Goal: Task Accomplishment & Management: Manage account settings

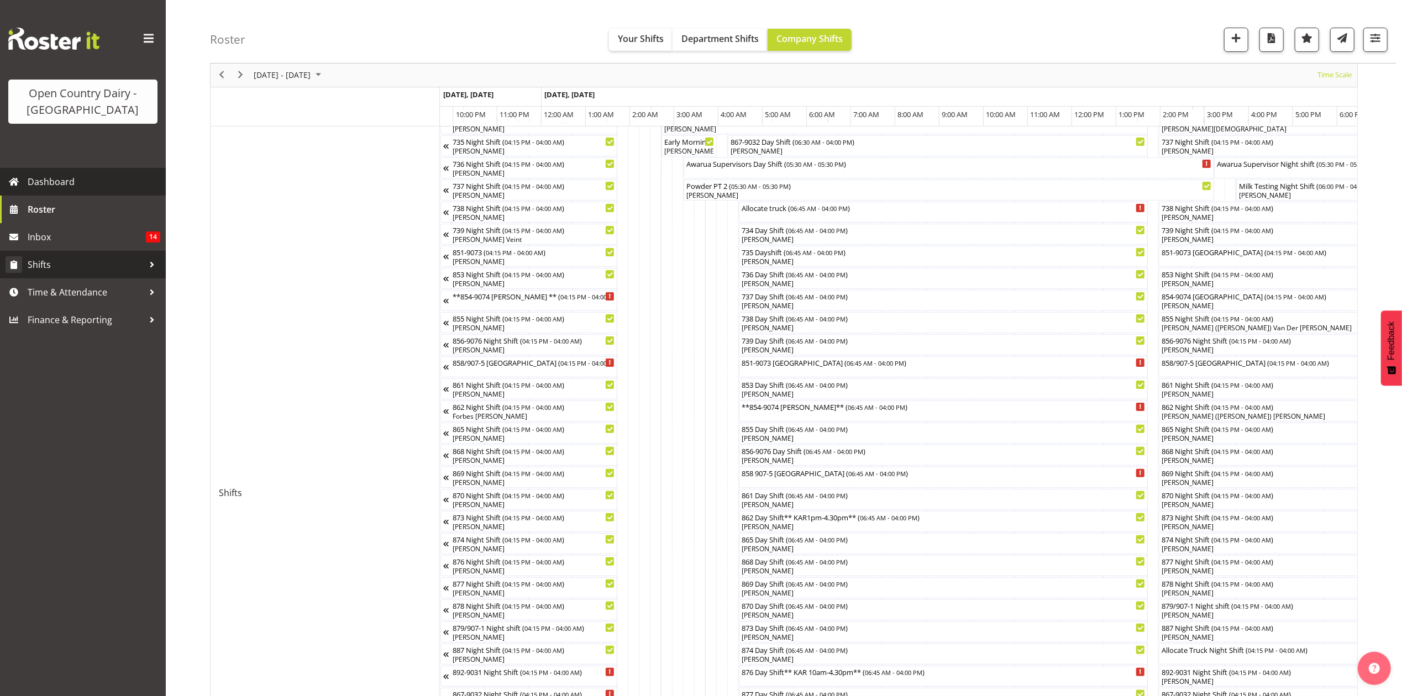
scroll to position [0, 6265]
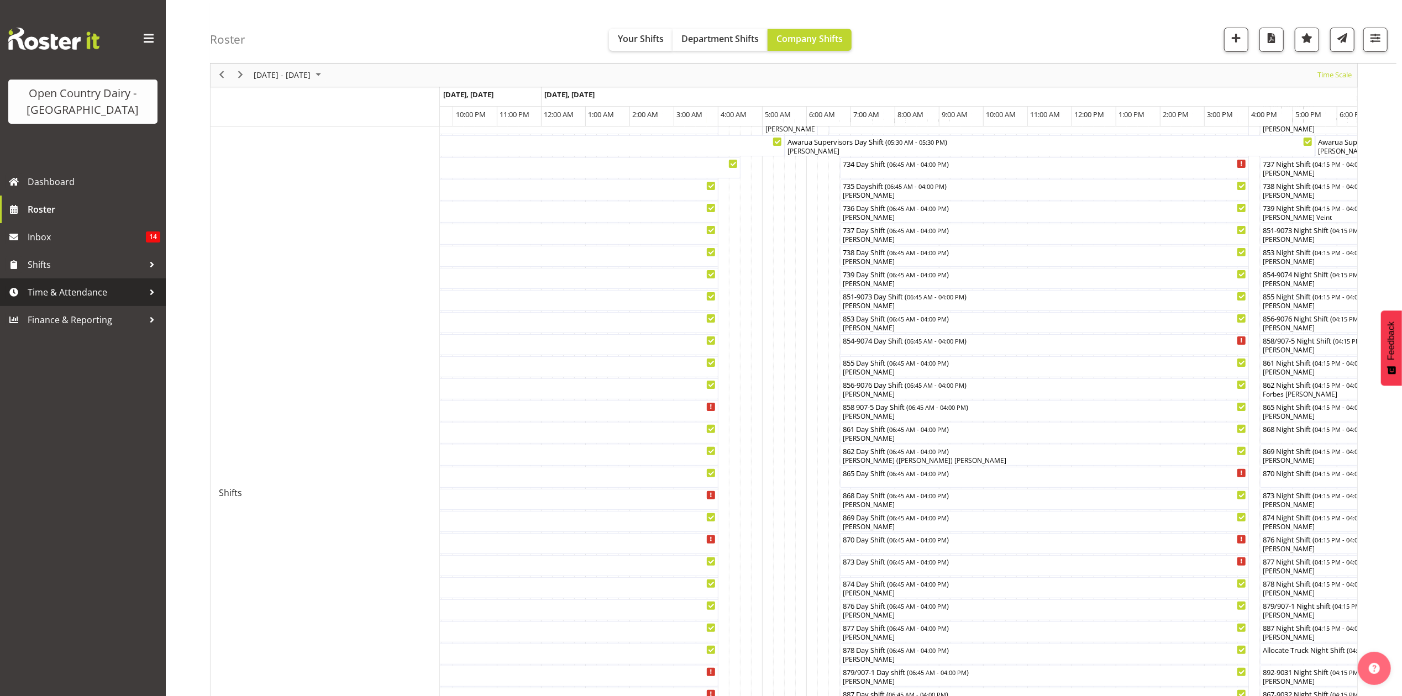
click at [51, 295] on span "Time & Attendance" at bounding box center [86, 292] width 116 height 17
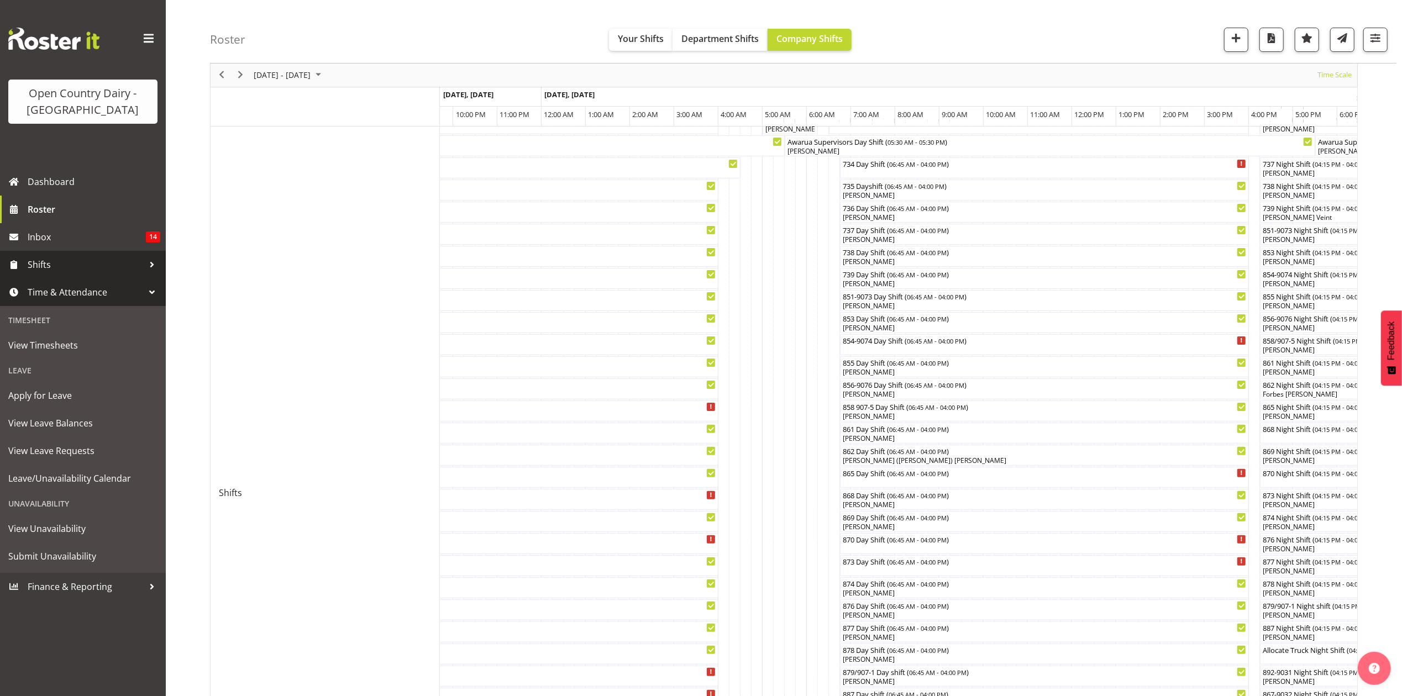
click at [35, 274] on link "Shifts" at bounding box center [83, 265] width 166 height 28
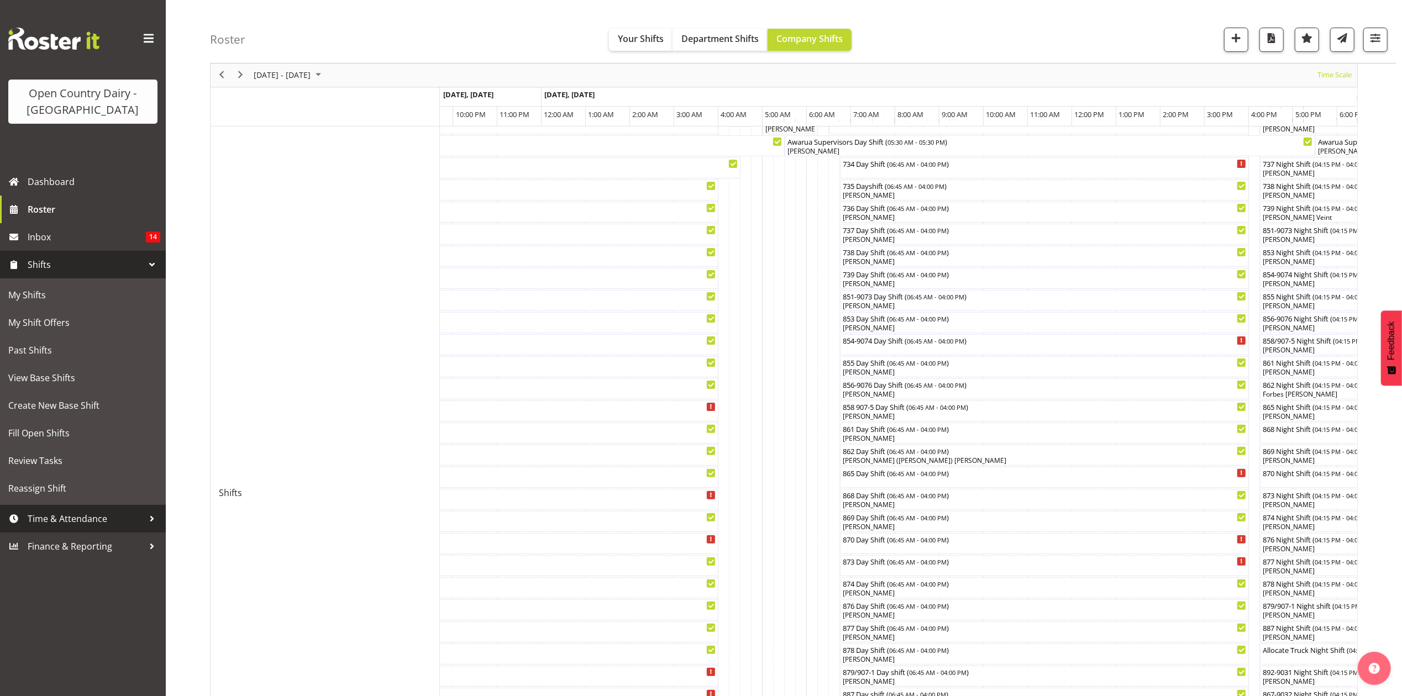
drag, startPoint x: 45, startPoint y: 517, endPoint x: 50, endPoint y: 512, distance: 7.4
click at [45, 517] on span "Time & Attendance" at bounding box center [86, 519] width 116 height 17
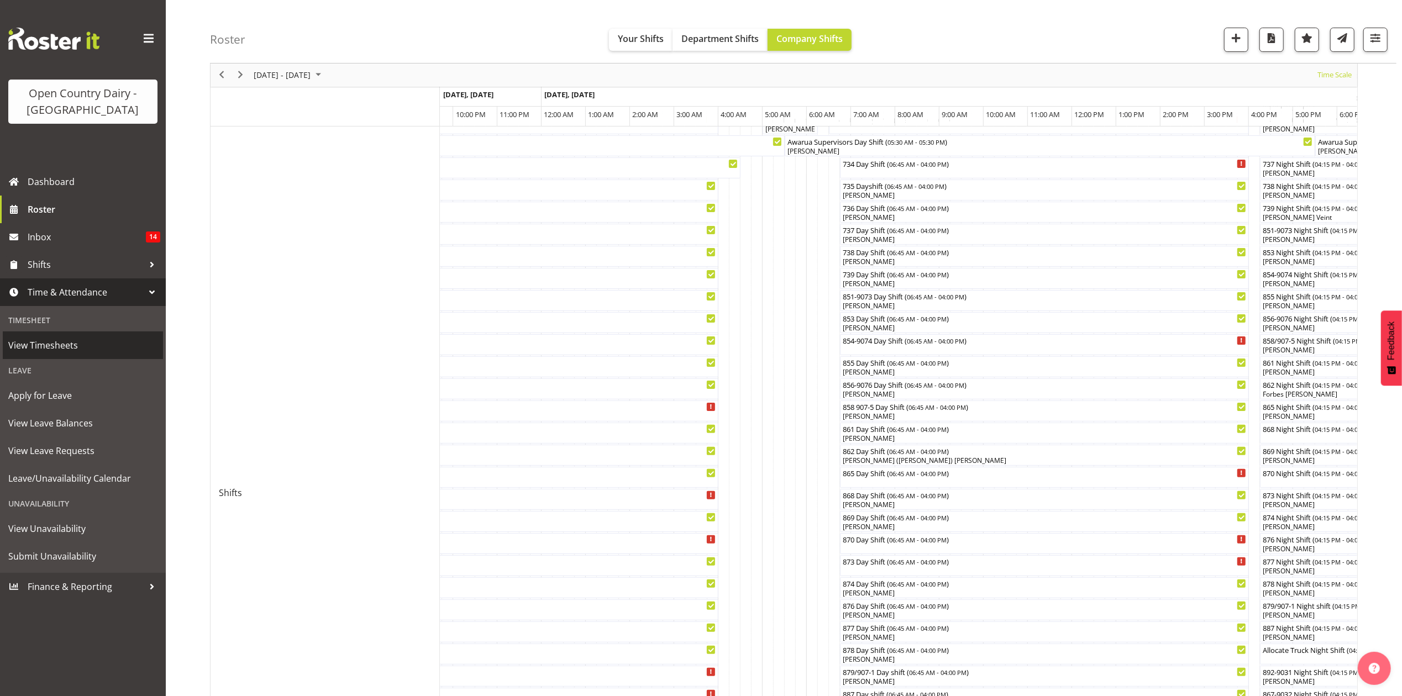
click at [25, 354] on span "View Timesheets" at bounding box center [82, 345] width 149 height 17
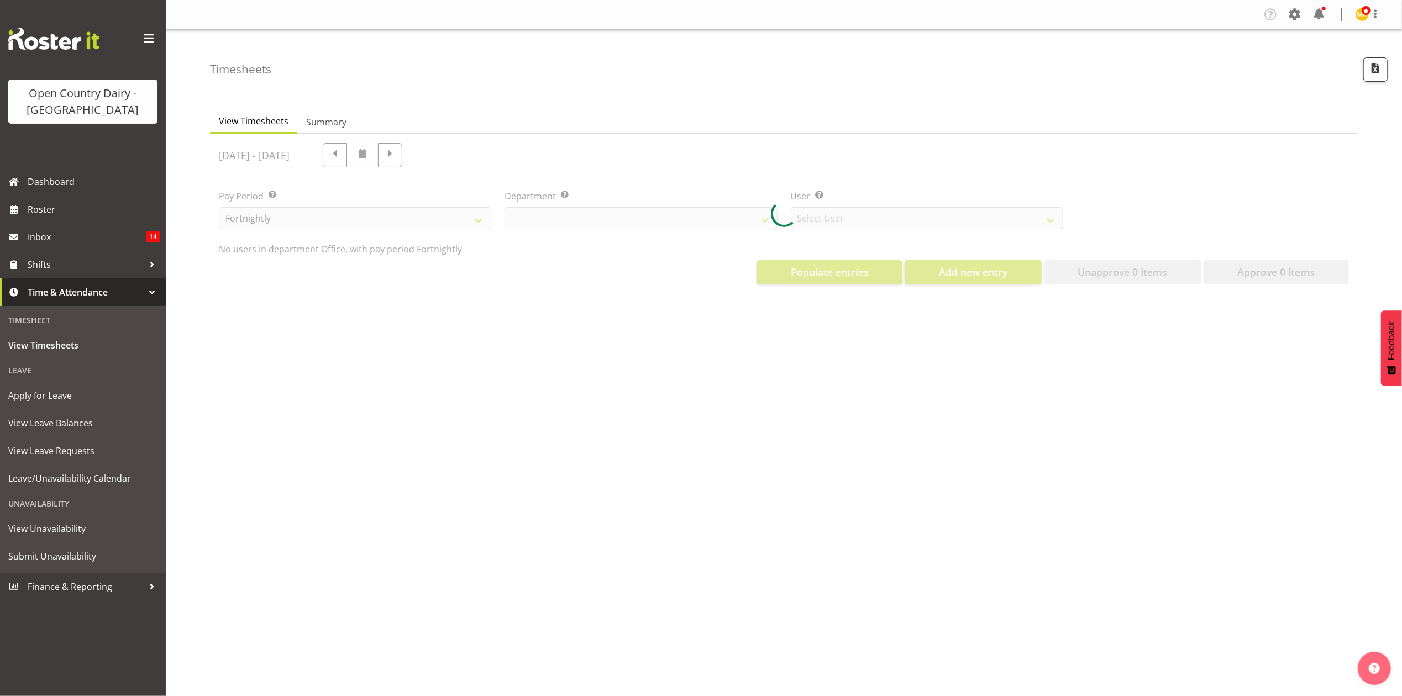
select select "699"
select select "8449"
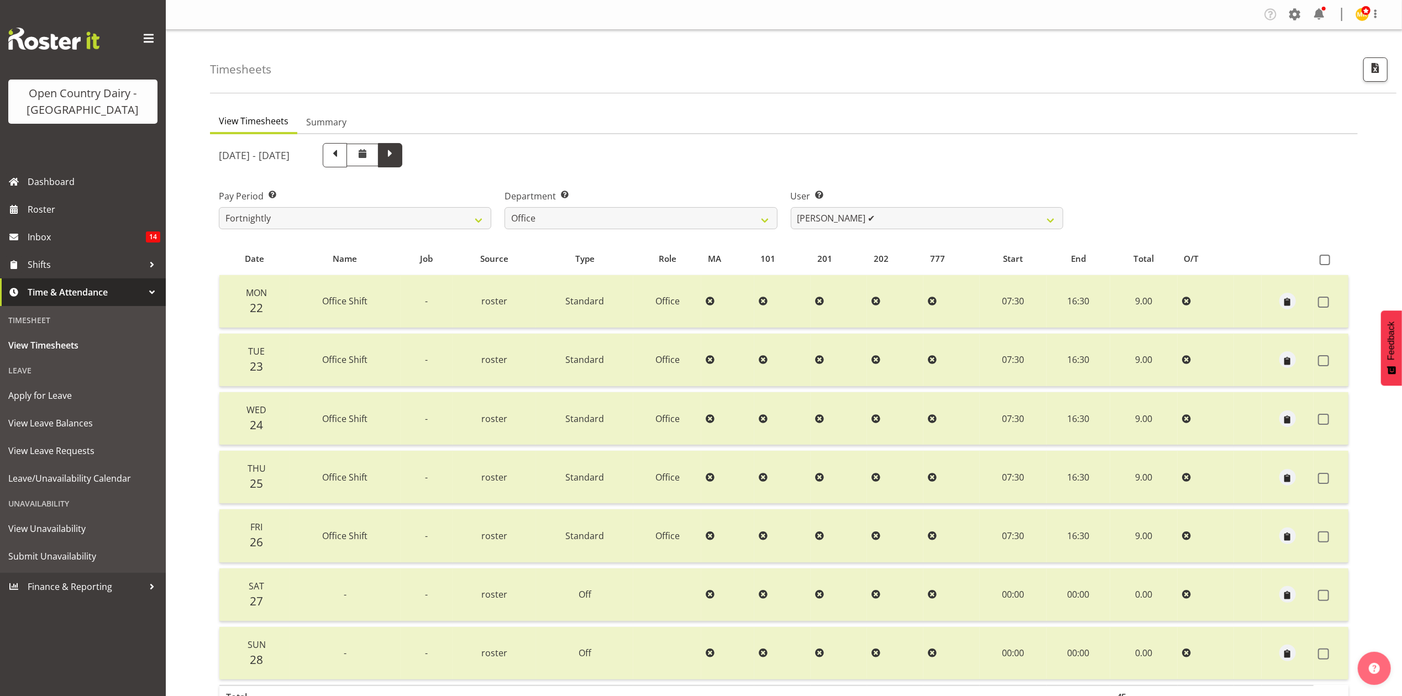
click at [397, 149] on span at bounding box center [390, 154] width 14 height 14
select select
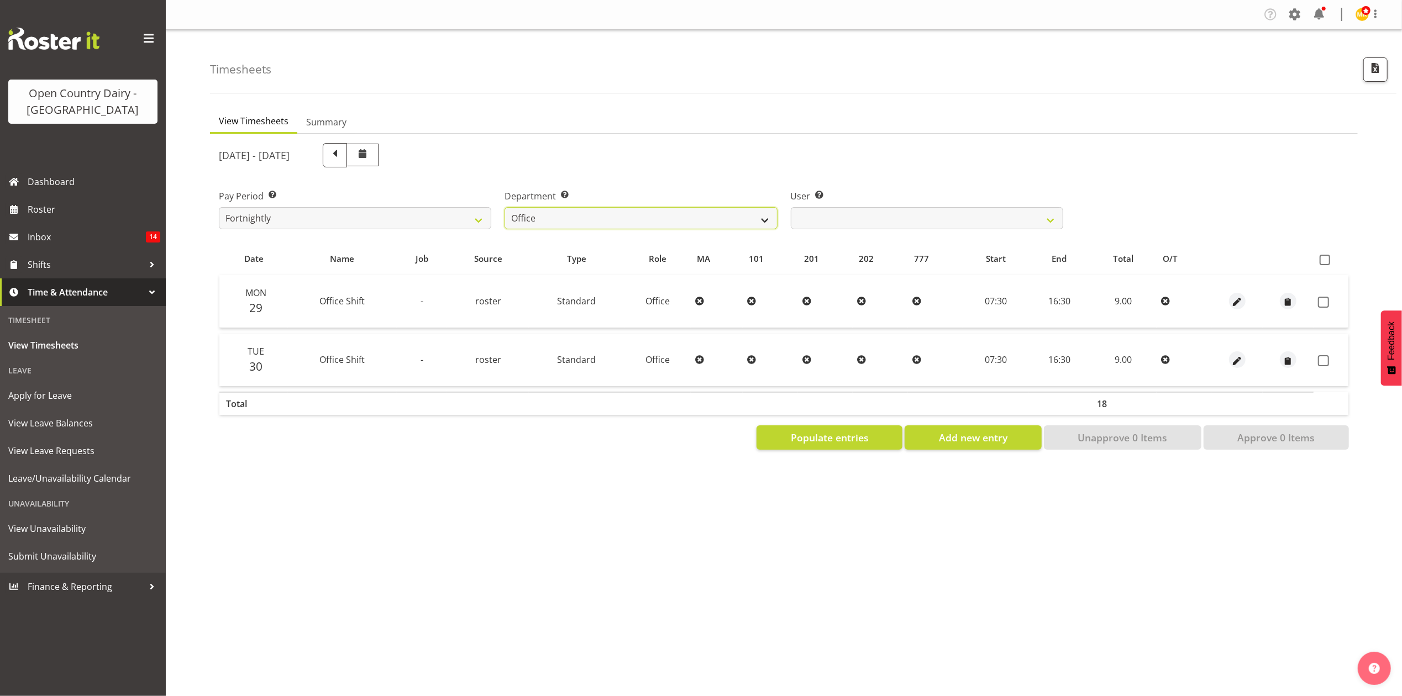
click at [763, 217] on select "734 735 736 737 738 739 851 853 854 855 856 858 861 862 865 867-9032 868 869 87…" at bounding box center [641, 218] width 272 height 22
select select "668"
click at [505, 207] on select "734 735 736 737 738 739 851 853 854 855 856 858 861 862 865 867-9032 868 869 87…" at bounding box center [641, 218] width 272 height 22
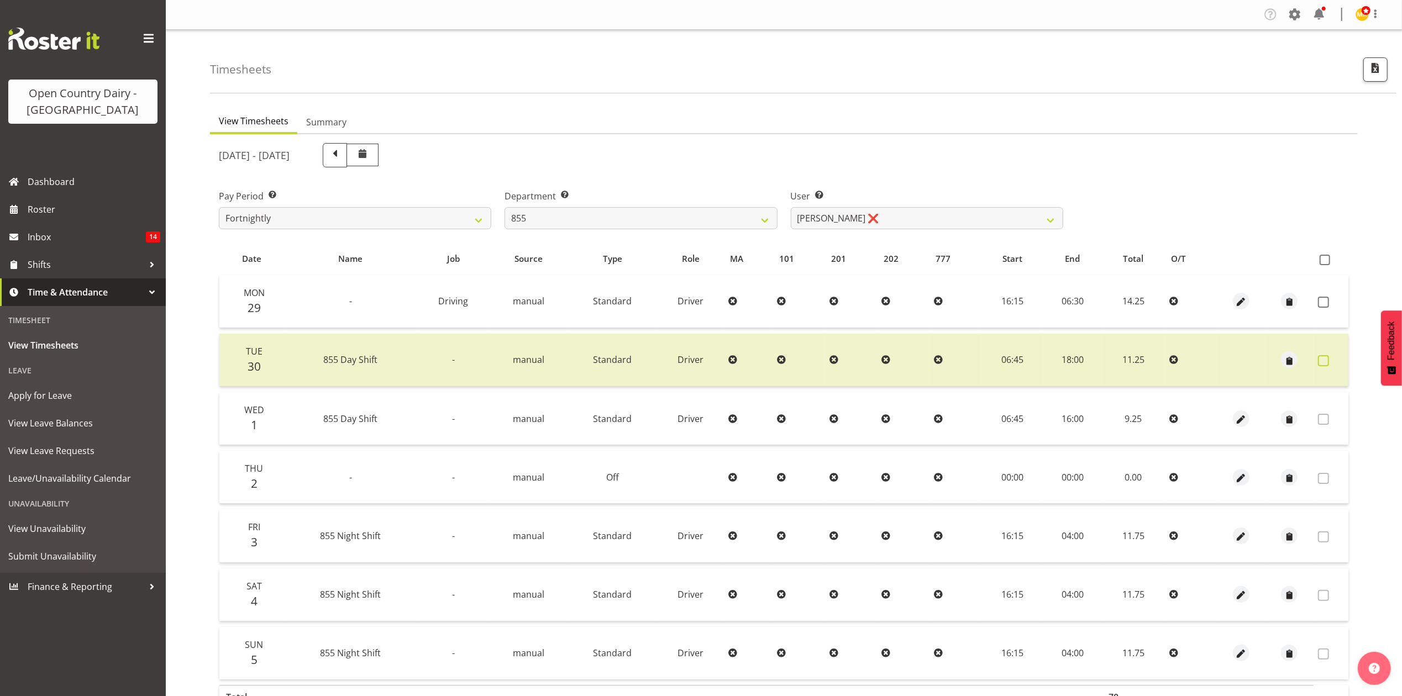
click at [1329, 361] on label at bounding box center [1326, 360] width 17 height 11
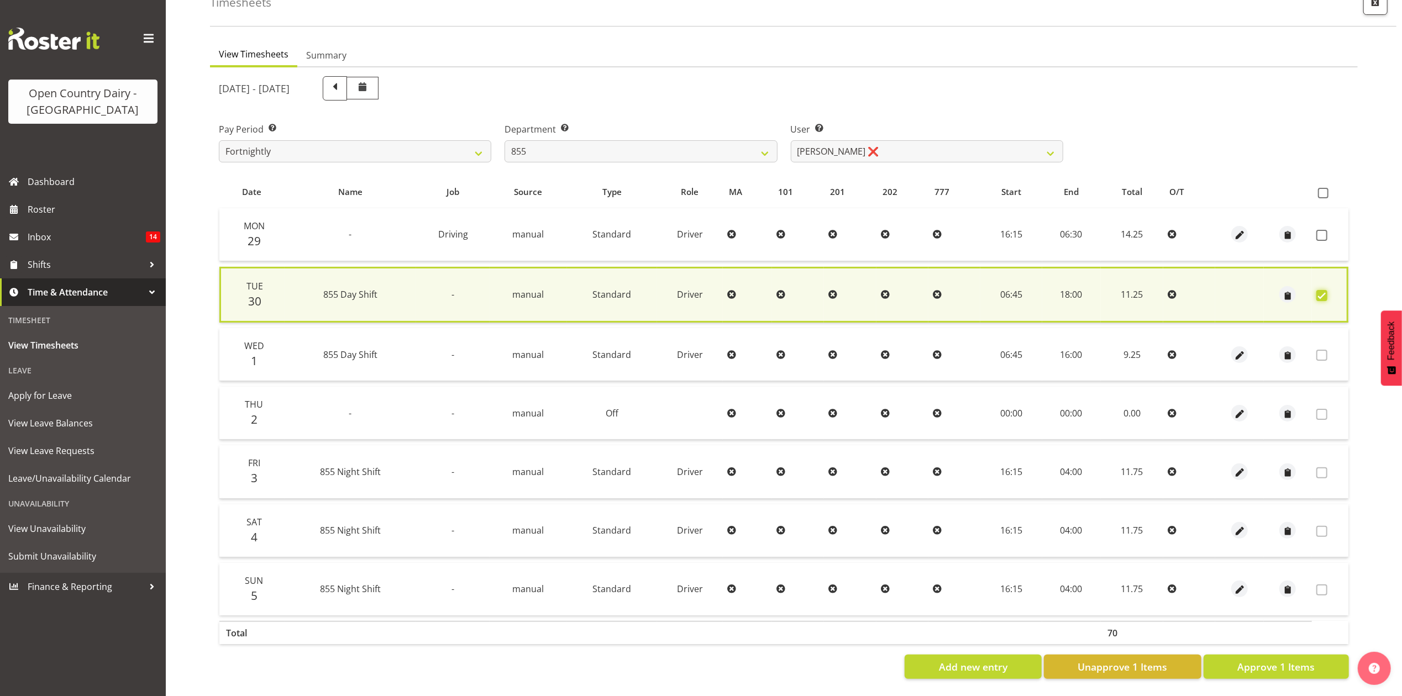
scroll to position [76, 0]
click at [1118, 660] on span "Unapprove 1 Items" at bounding box center [1123, 667] width 90 height 14
checkbox input "false"
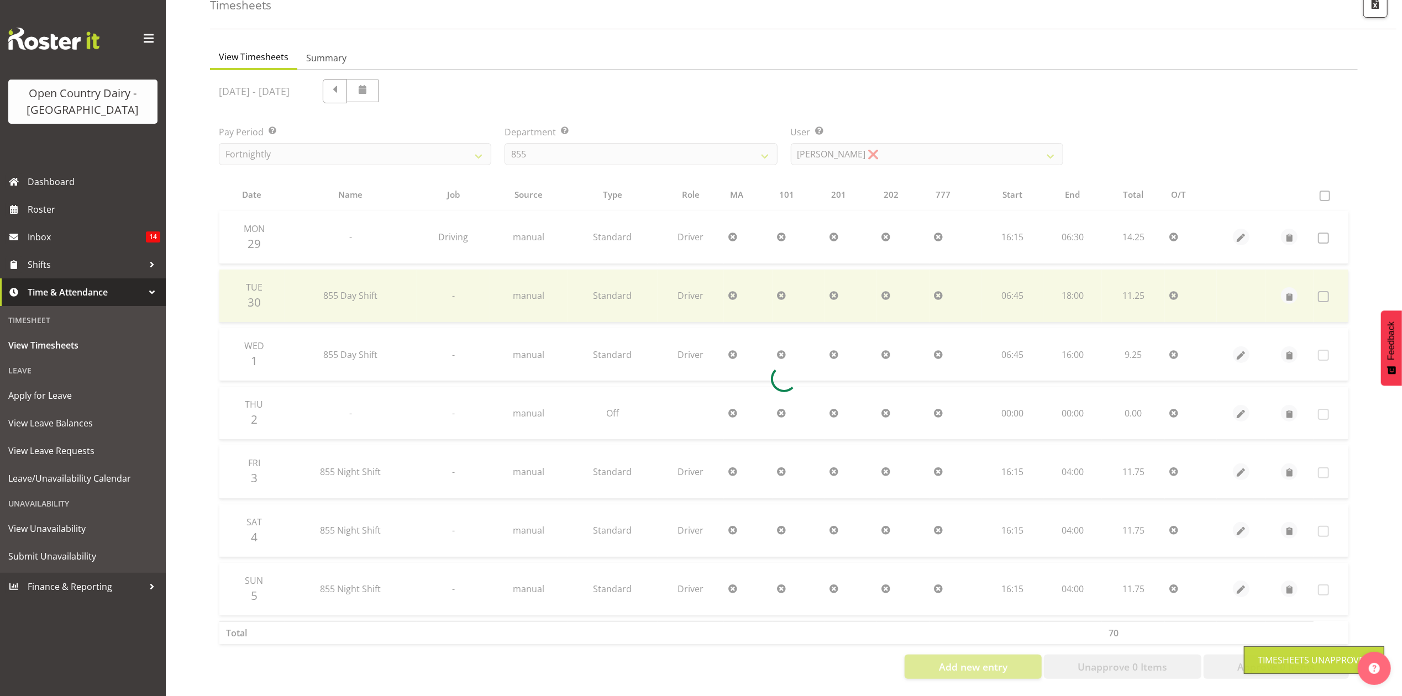
scroll to position [74, 0]
